Goal: Information Seeking & Learning: Learn about a topic

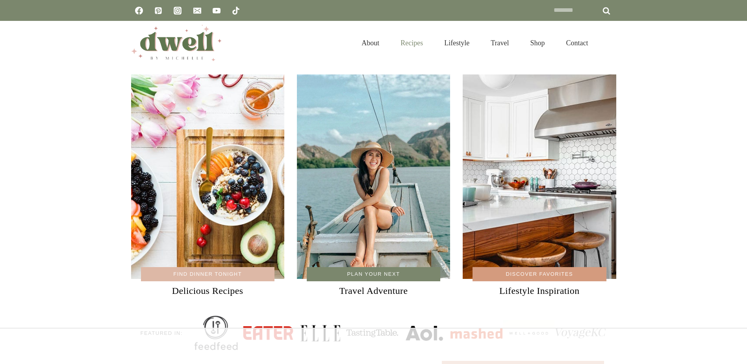
click at [407, 40] on link "Recipes" at bounding box center [412, 43] width 44 height 26
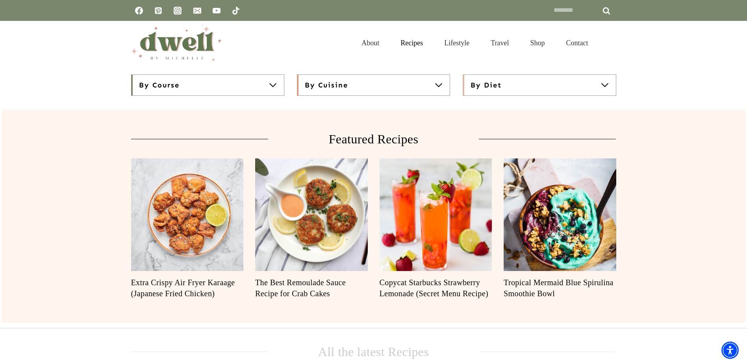
click at [271, 89] on span at bounding box center [272, 84] width 9 height 9
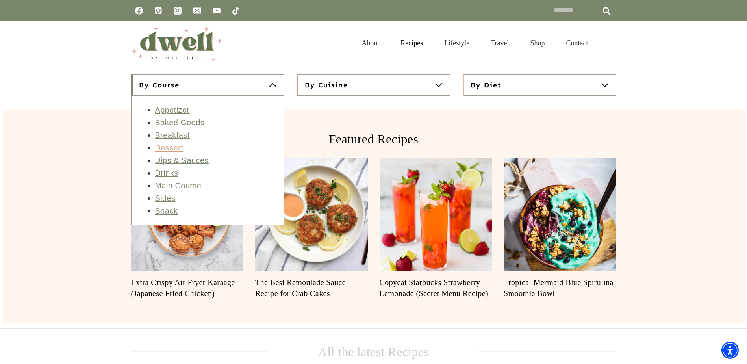
click at [171, 152] on link "Dessert" at bounding box center [169, 147] width 28 height 9
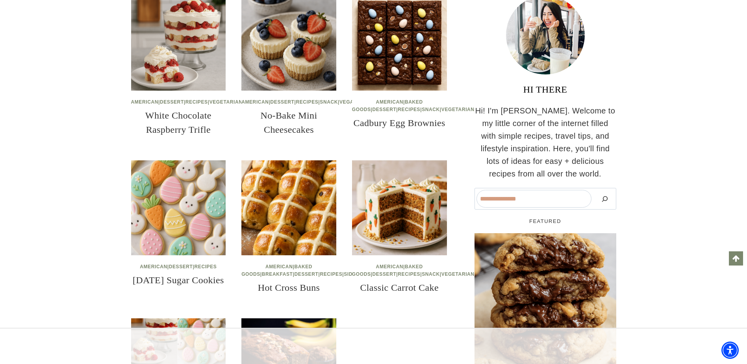
scroll to position [197, 0]
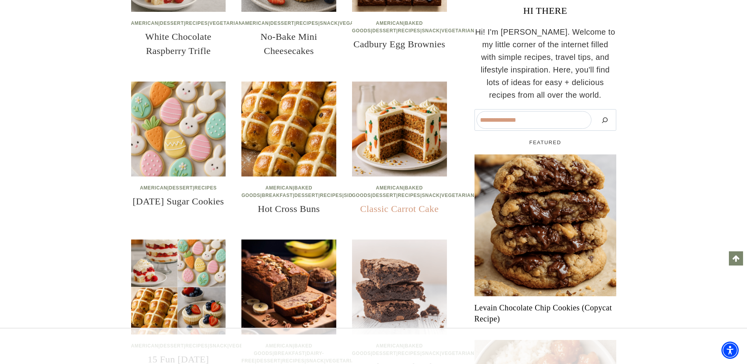
click at [390, 214] on link "Classic Carrot Cake" at bounding box center [399, 209] width 79 height 10
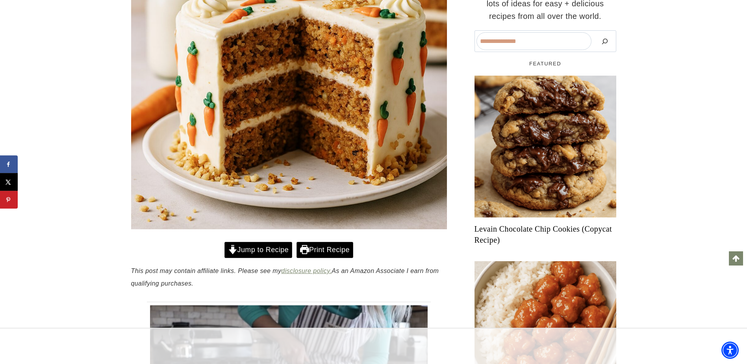
scroll to position [315, 0]
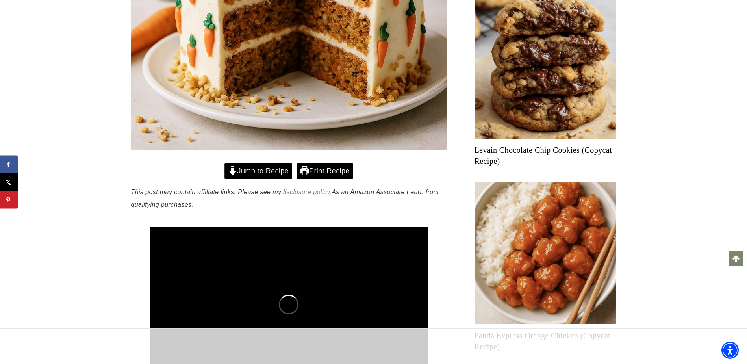
click at [258, 169] on link "Jump to Recipe" at bounding box center [259, 171] width 68 height 16
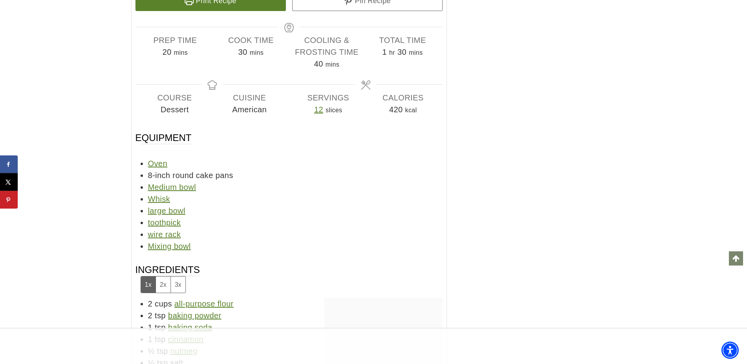
scroll to position [5300, 0]
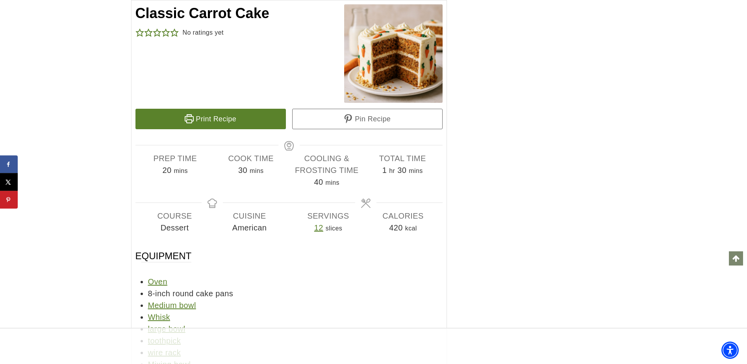
click at [208, 125] on link "Print Recipe" at bounding box center [211, 119] width 151 height 20
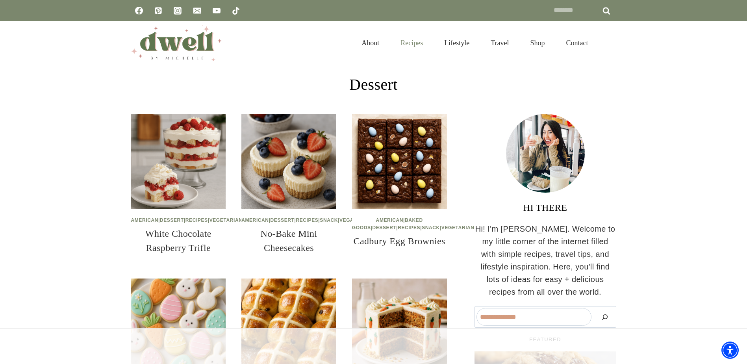
click at [407, 44] on link "Recipes" at bounding box center [412, 43] width 44 height 26
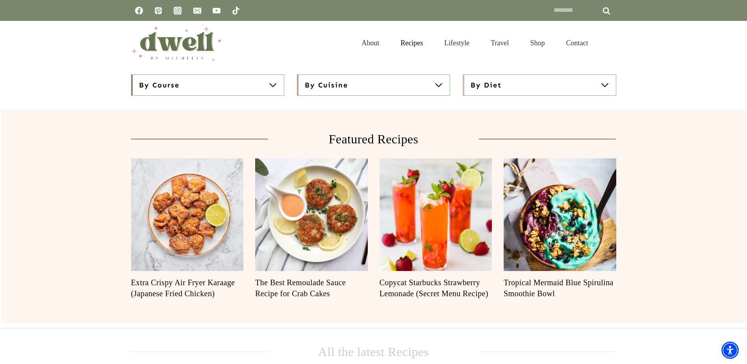
click at [603, 87] on span at bounding box center [604, 84] width 9 height 9
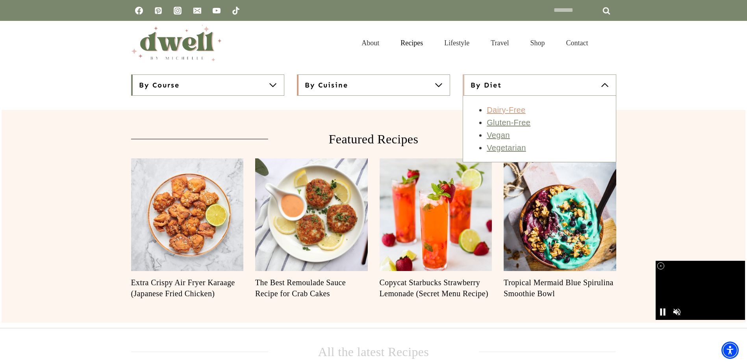
click at [510, 111] on link "Dairy-Free" at bounding box center [506, 110] width 39 height 9
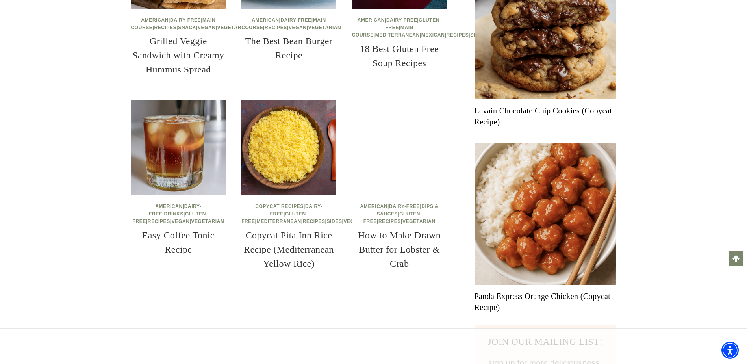
scroll to position [473, 0]
